Goal: Task Accomplishment & Management: Use online tool/utility

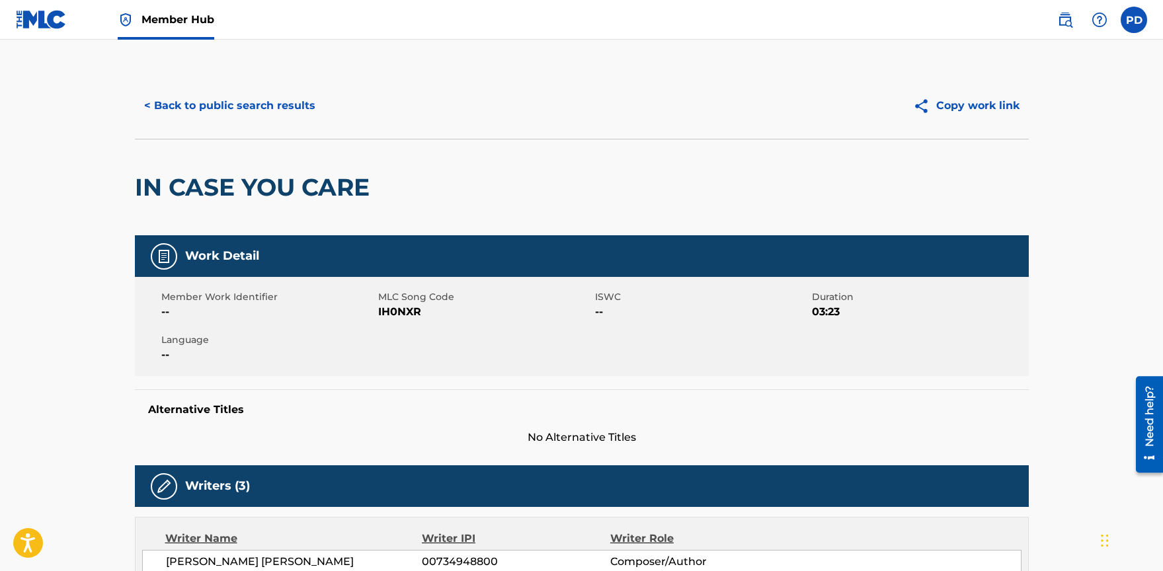
click at [58, 11] on img at bounding box center [41, 19] width 51 height 19
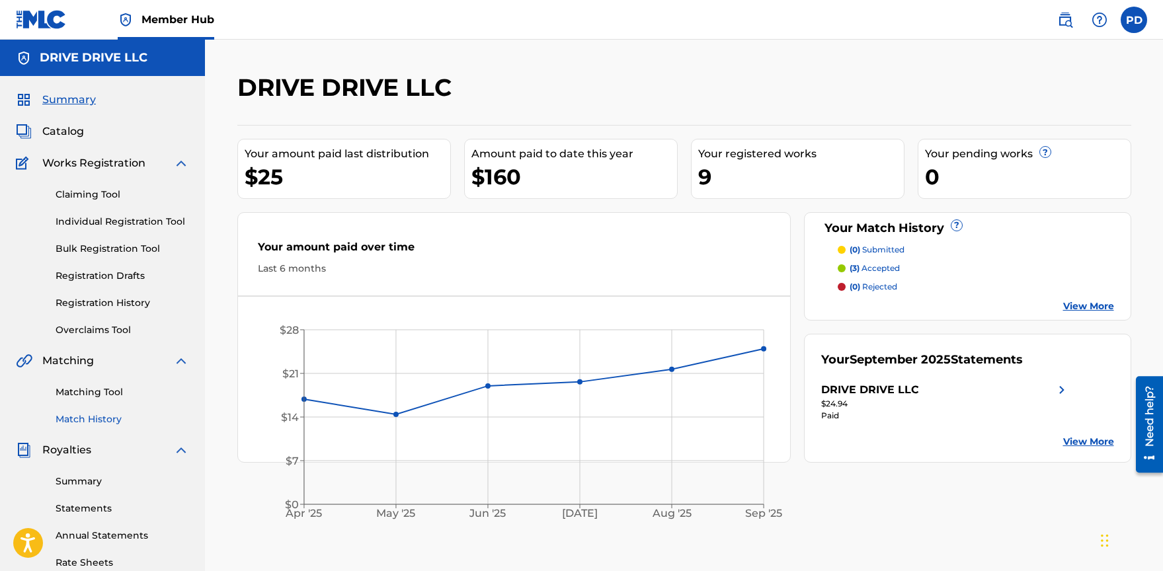
click at [97, 413] on link "Match History" at bounding box center [123, 420] width 134 height 14
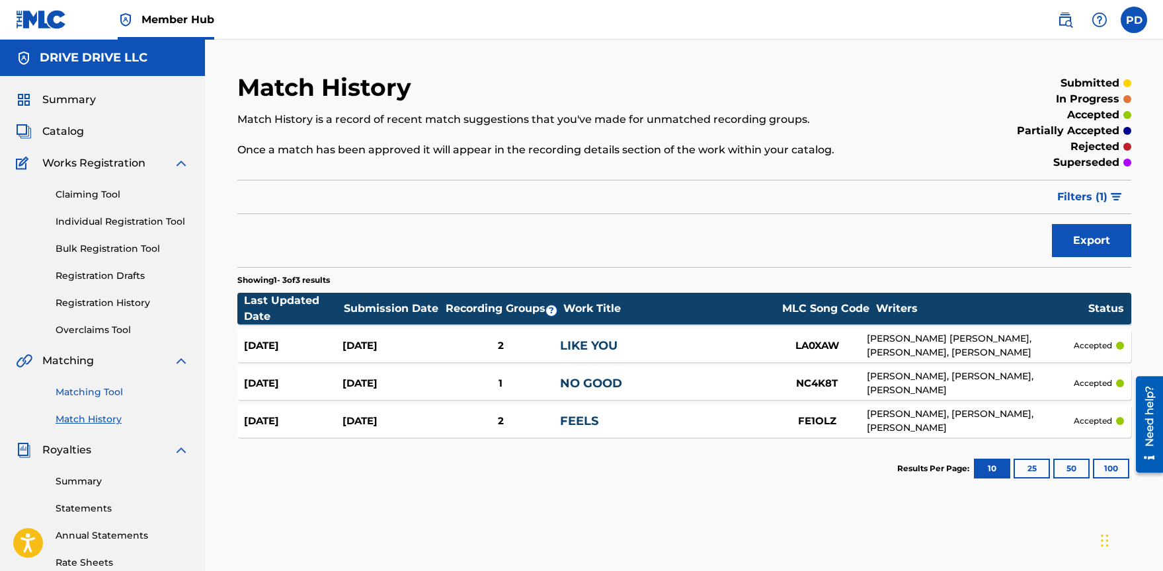
click at [97, 395] on link "Matching Tool" at bounding box center [123, 393] width 134 height 14
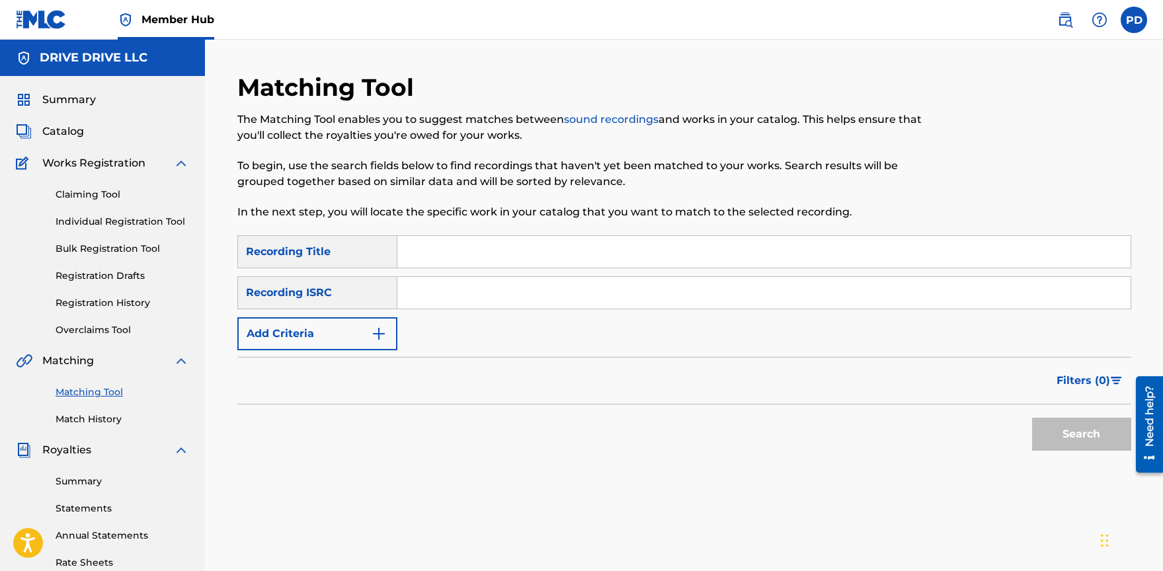
click at [430, 267] on input "Search Form" at bounding box center [765, 252] width 734 height 32
type input "together"
click at [481, 290] on input "Search Form" at bounding box center [765, 293] width 734 height 32
type input "QZS7J2319795"
click at [1077, 428] on button "Search" at bounding box center [1081, 434] width 99 height 33
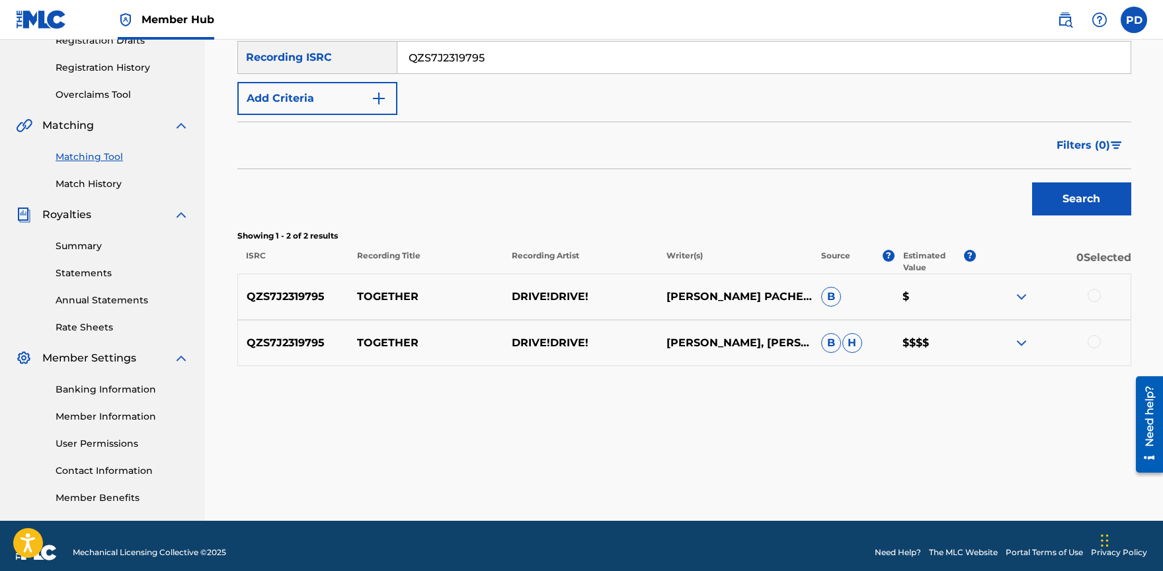
scroll to position [249, 0]
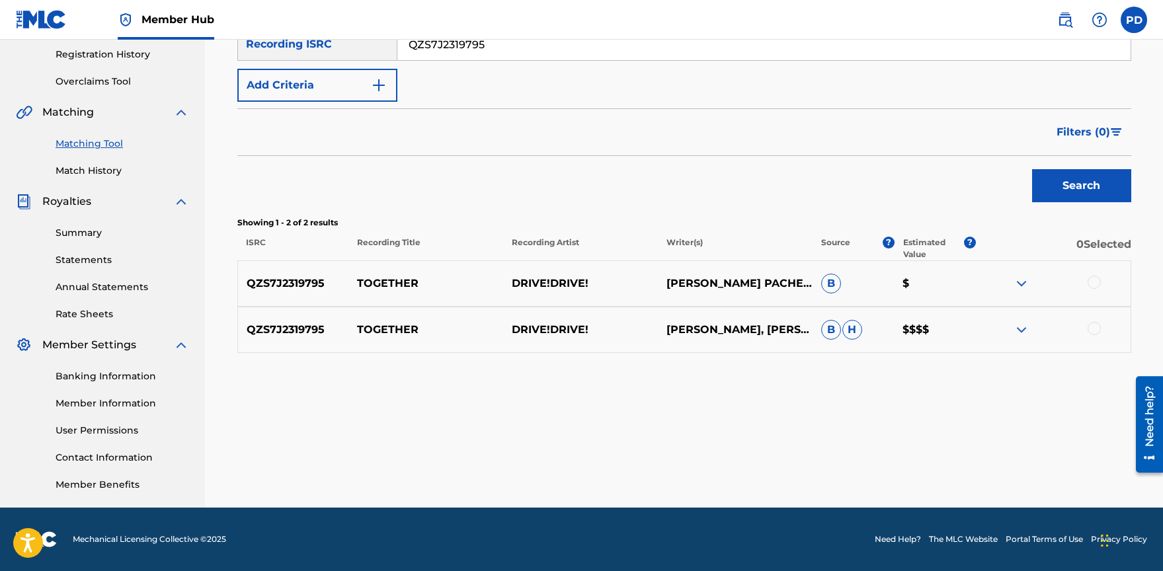
click at [1026, 333] on img at bounding box center [1022, 330] width 16 height 16
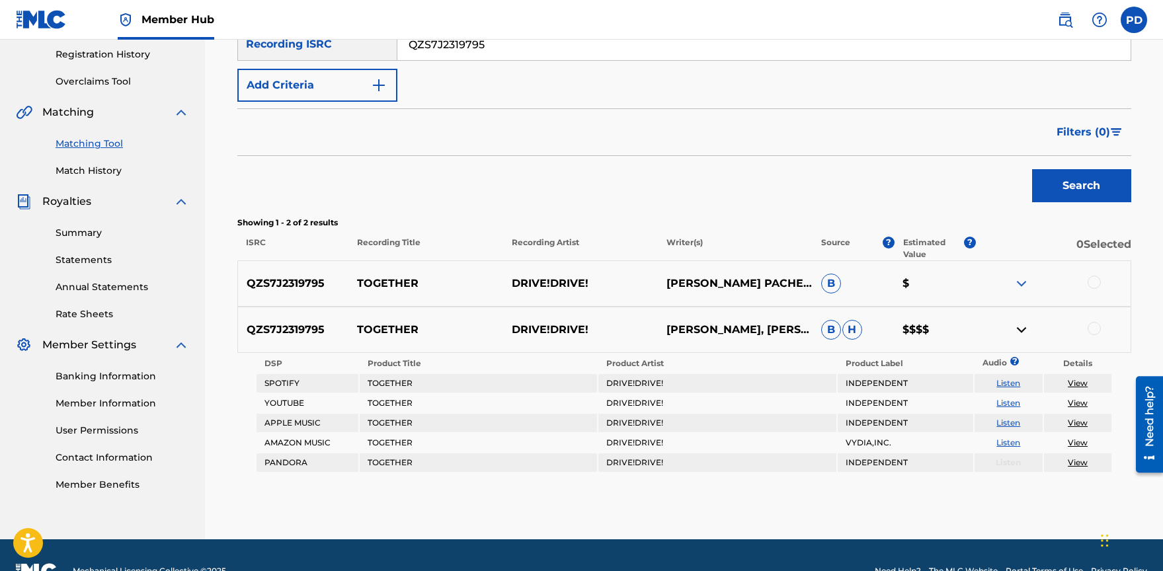
click at [1095, 281] on div at bounding box center [1094, 282] width 13 height 13
click at [1095, 329] on div at bounding box center [1094, 328] width 13 height 13
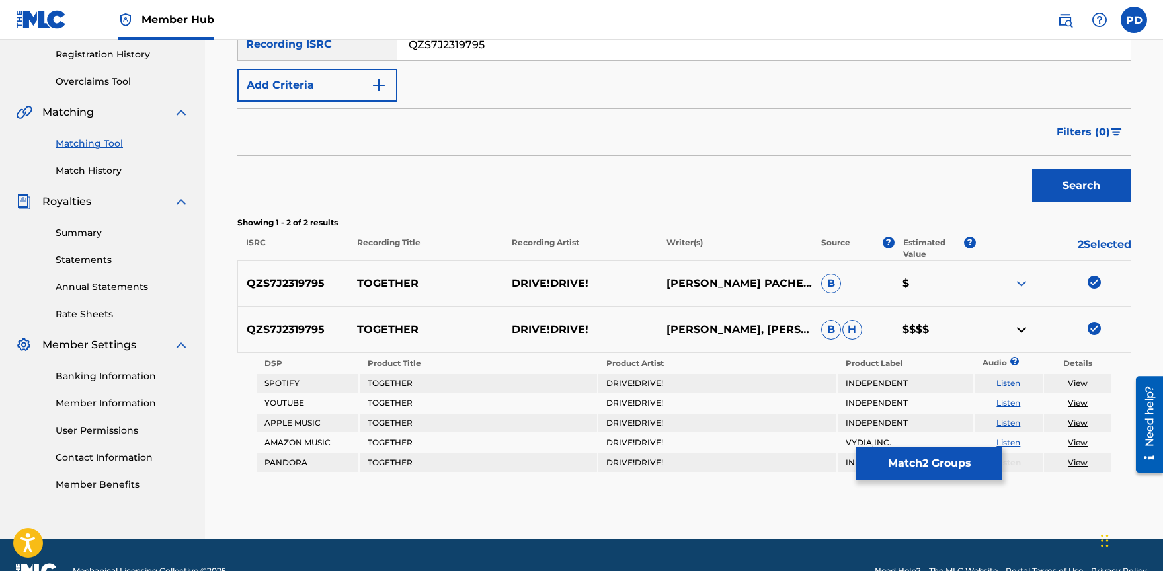
click at [1096, 278] on img at bounding box center [1094, 282] width 13 height 13
click at [1092, 323] on img at bounding box center [1094, 328] width 13 height 13
